Goal: Share content: Share content

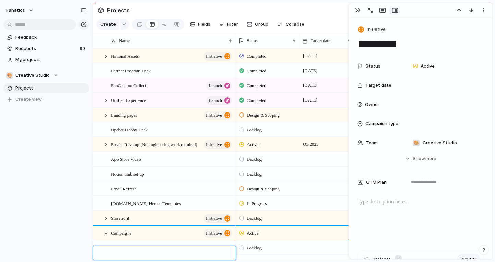
scroll to position [9, 0]
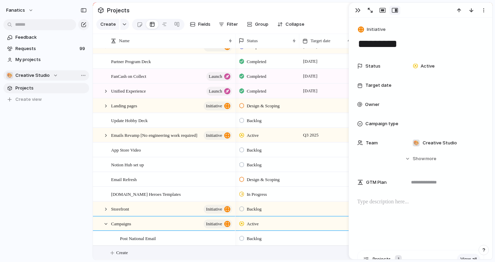
click at [29, 75] on span "Creative Studio" at bounding box center [32, 75] width 34 height 7
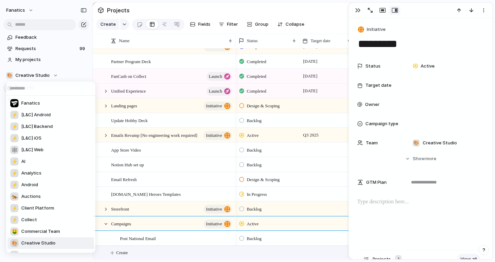
click at [31, 75] on div "Fanatics ⚡ [L&C] Android ⚡ [L&C] Backend ⚡ [L&C] iOS 🕸 [L&C] Web ⚡ AI ⚡ Analyti…" at bounding box center [247, 131] width 495 height 262
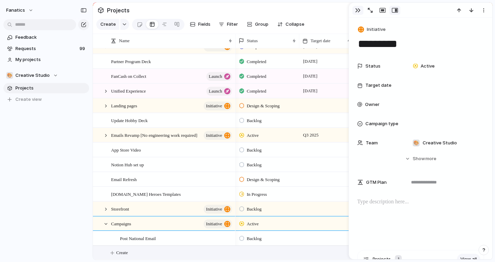
click at [358, 12] on div "button" at bounding box center [357, 10] width 5 height 5
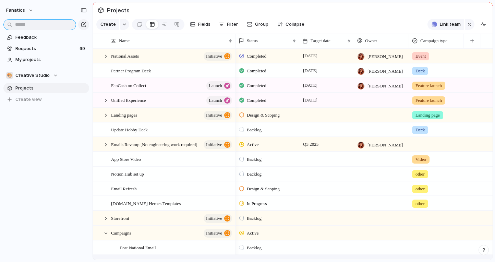
click at [37, 23] on input "text" at bounding box center [39, 24] width 73 height 11
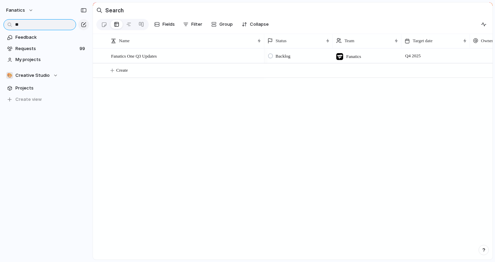
type input "*"
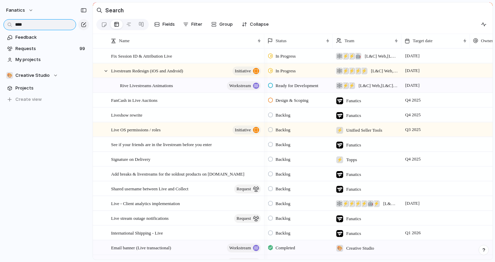
type input "****"
click at [24, 91] on span "Projects" at bounding box center [50, 88] width 71 height 7
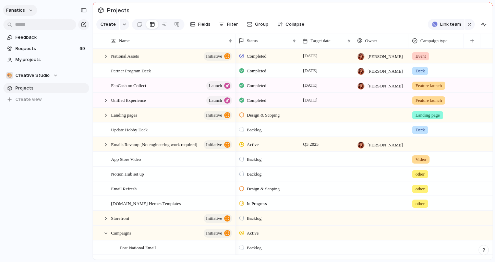
click at [31, 11] on button "fanatics" at bounding box center [20, 10] width 34 height 11
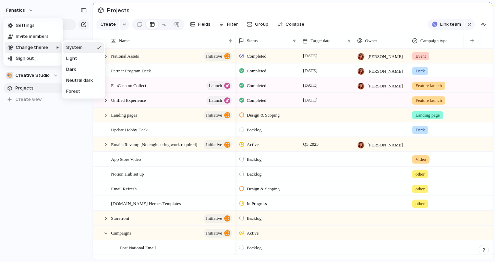
click at [60, 110] on div "Settings Invite members Change theme Sign out" at bounding box center [247, 131] width 495 height 262
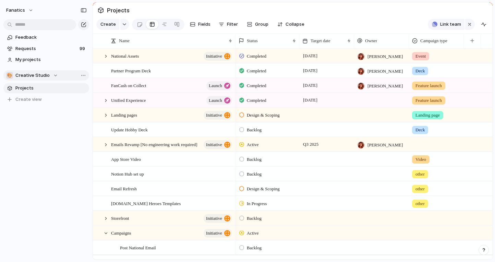
click at [49, 75] on div "🎨 Creative Studio" at bounding box center [32, 75] width 52 height 7
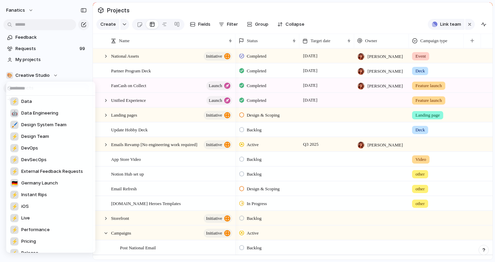
scroll to position [170, 0]
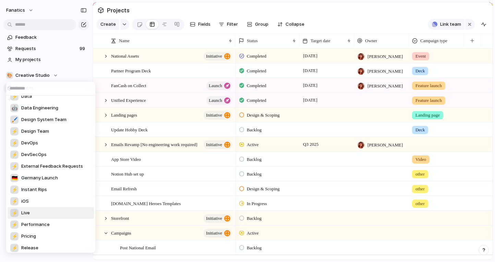
click at [35, 214] on li "⚡ Live" at bounding box center [51, 213] width 86 height 12
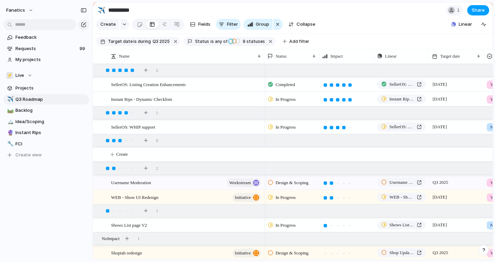
click at [478, 11] on span "Share" at bounding box center [478, 10] width 13 height 7
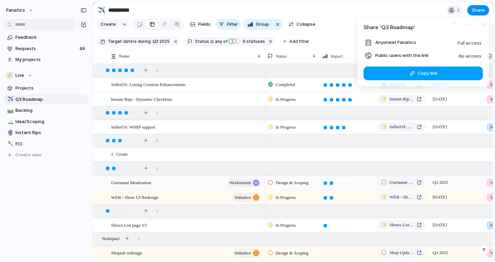
click at [432, 75] on span "Copy link" at bounding box center [427, 73] width 20 height 7
